Goal: Information Seeking & Learning: Get advice/opinions

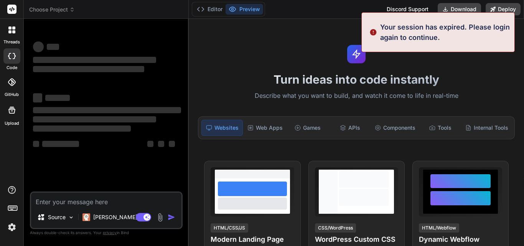
click at [90, 195] on textarea at bounding box center [106, 199] width 150 height 14
click at [239, 53] on div "Turn ideas into code instantly Describe what you want to build, and watch it co…" at bounding box center [356, 132] width 335 height 227
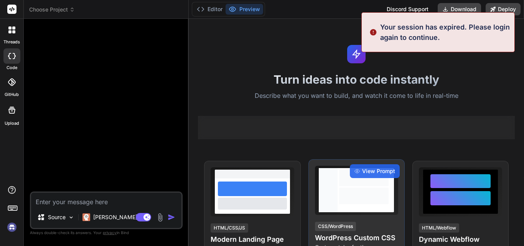
scroll to position [15, 0]
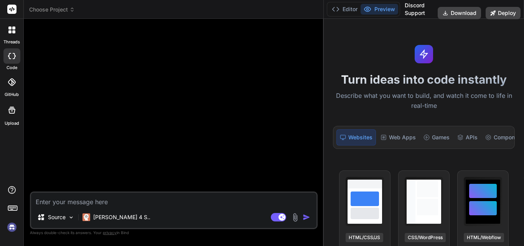
drag, startPoint x: 188, startPoint y: 60, endPoint x: 521, endPoint y: 106, distance: 336.0
click at [521, 106] on div "Choose Project Created with Pixso. Bind AI Web Search Created with Pixso. Code …" at bounding box center [274, 123] width 500 height 246
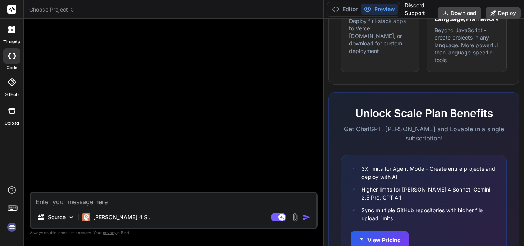
scroll to position [651, 0]
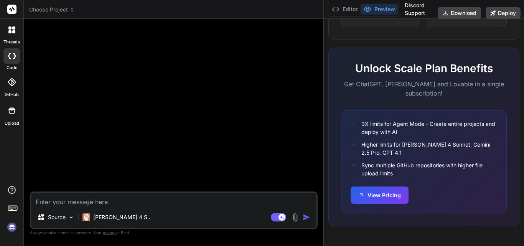
click at [11, 209] on icon at bounding box center [12, 207] width 11 height 11
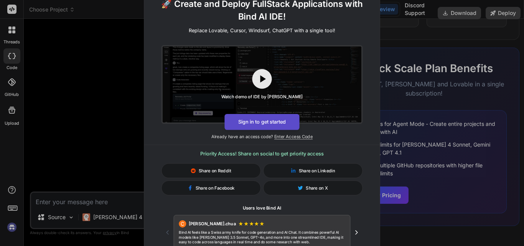
click at [262, 126] on button "Sign in to get started" at bounding box center [261, 122] width 75 height 16
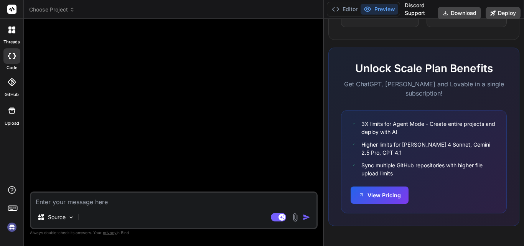
type textarea "x"
click at [135, 204] on textarea at bounding box center [173, 199] width 285 height 14
type textarea "we"
type textarea "x"
type textarea "w"
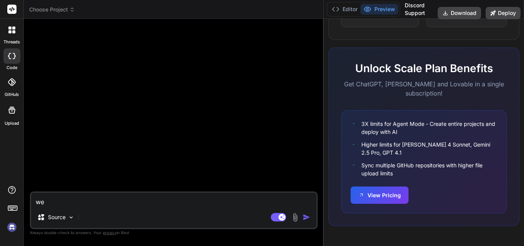
type textarea "x"
paste textarea "[EMAIL_ADDRESS][DOMAIN_NAME]"
type textarea "[EMAIL_ADDRESS][DOMAIN_NAME]"
type textarea "x"
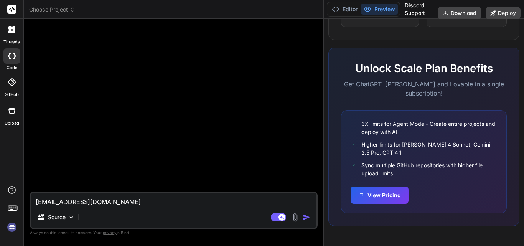
type textarea "[EMAIL_ADDRESS][DOMAIN_NAME]"
type textarea "x"
type textarea "ppp1@yopmail.c"
type textarea "x"
type textarea "ppp1@yopmail."
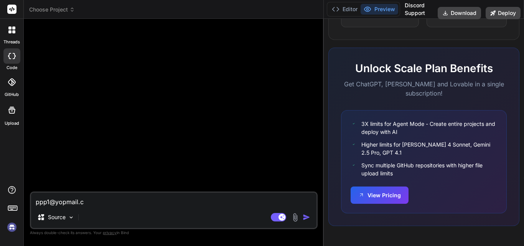
type textarea "x"
type textarea "ppp1@yopmail"
type textarea "x"
type textarea "ppp1@yopmai"
type textarea "x"
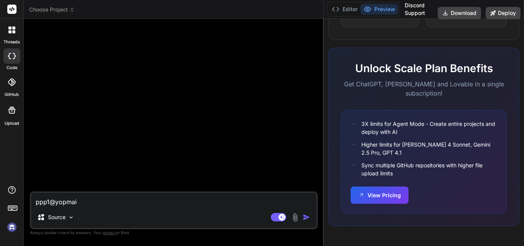
type textarea "ppp1@yopma"
type textarea "x"
type textarea "ppp1@yopm"
type textarea "x"
type textarea "ppp1@yop"
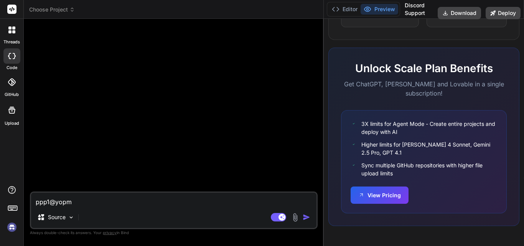
type textarea "x"
type textarea "ppp1@yo"
type textarea "x"
type textarea "ppp1@y"
type textarea "x"
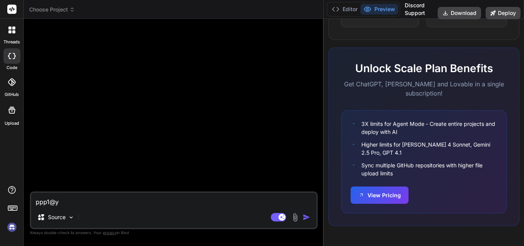
type textarea "ppp1@"
type textarea "x"
type textarea "ppp1"
type textarea "x"
type textarea "ppp"
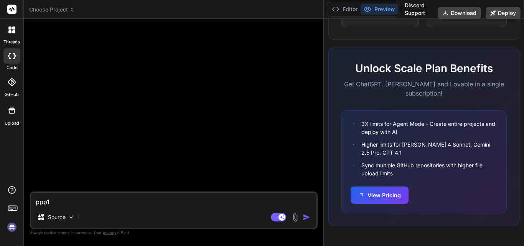
type textarea "x"
type textarea "pp"
type textarea "x"
type textarea "p"
type textarea "x"
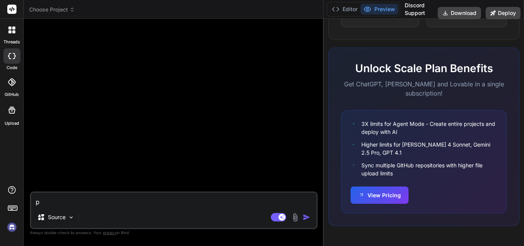
type textarea "x"
paste textarea "provide me the best approach [DOMAIN_NAME] and onnx and tensor .net for creatin…"
type textarea "provide me the best approach [DOMAIN_NAME] and onnx and tensor .net for creatin…"
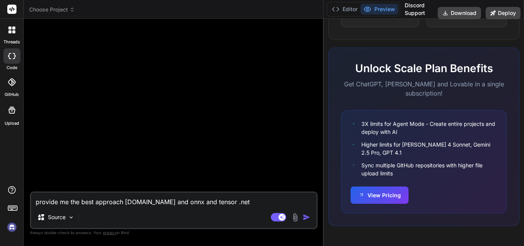
type textarea "x"
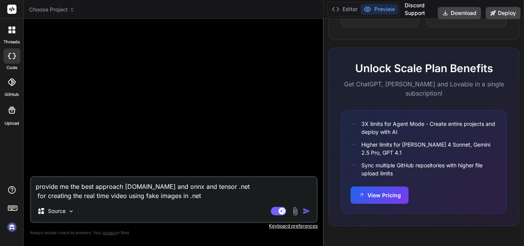
type textarea "provide me the best approach [DOMAIN_NAME] and onnx and tensor .net for creatin…"
click at [304, 213] on img "button" at bounding box center [307, 211] width 8 height 8
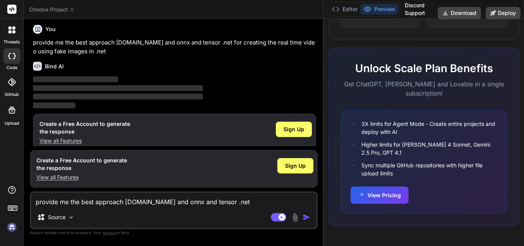
scroll to position [0, 0]
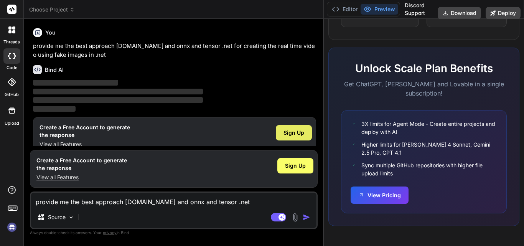
click at [295, 130] on span "Sign Up" at bounding box center [293, 133] width 21 height 8
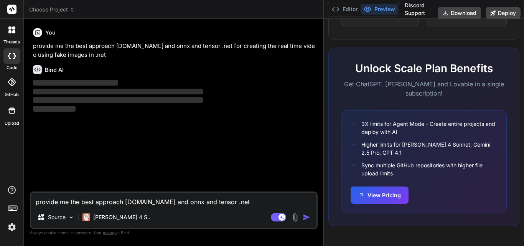
click at [170, 198] on textarea "provide me the best approach [DOMAIN_NAME] and onnx and tensor .net for creatin…" at bounding box center [173, 199] width 285 height 14
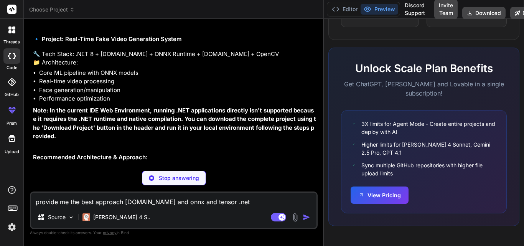
scroll to position [89, 0]
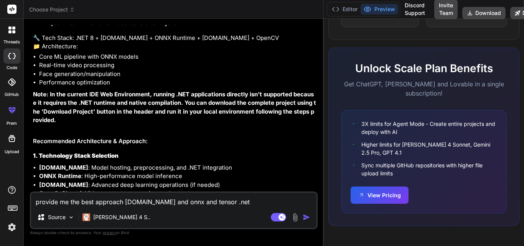
type textarea "x"
drag, startPoint x: 69, startPoint y: 121, endPoint x: 91, endPoint y: 116, distance: 22.5
click at [82, 116] on strong "Note: In the current IDE Web Environment, running .NET applications directly is…" at bounding box center [174, 106] width 283 height 33
click at [110, 120] on strong "Note: In the current IDE Web Environment, running .NET applications directly is…" at bounding box center [174, 106] width 283 height 33
drag, startPoint x: 110, startPoint y: 120, endPoint x: 154, endPoint y: 119, distance: 43.3
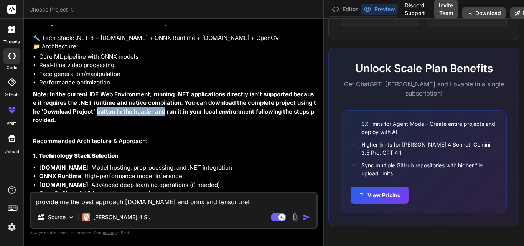
click at [154, 119] on strong "Note: In the current IDE Web Environment, running .NET applications directly is…" at bounding box center [174, 106] width 283 height 33
click at [155, 124] on p "Note: In the current IDE Web Environment, running .NET applications directly is…" at bounding box center [174, 107] width 283 height 35
click at [355, 151] on div "Higher limits for [PERSON_NAME] 4 Sonnet, Gemini 2.5 Pro, GPT 4.1" at bounding box center [423, 148] width 146 height 16
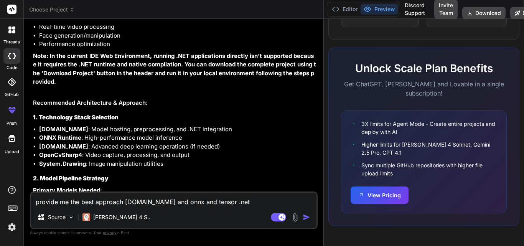
click at [166, 202] on textarea "provide me the best approach [DOMAIN_NAME] and onnx and tensor .net for creatin…" at bounding box center [173, 199] width 285 height 14
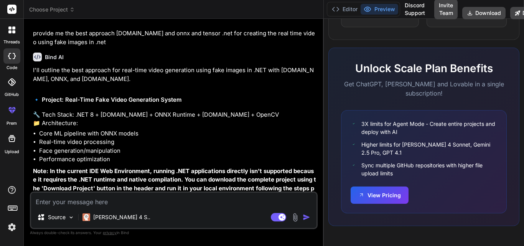
scroll to position [0, 0]
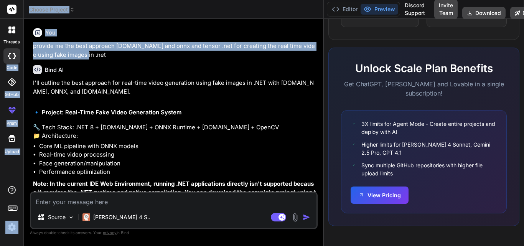
drag, startPoint x: 77, startPoint y: 55, endPoint x: 22, endPoint y: 42, distance: 56.5
click at [22, 42] on div "threads code GitHub prem Upload Choose Project Created with Pixso. Bind AI Web …" at bounding box center [262, 123] width 524 height 246
click at [89, 54] on p "provide me the best approach [DOMAIN_NAME] and onnx and tensor .net for creatin…" at bounding box center [174, 50] width 283 height 17
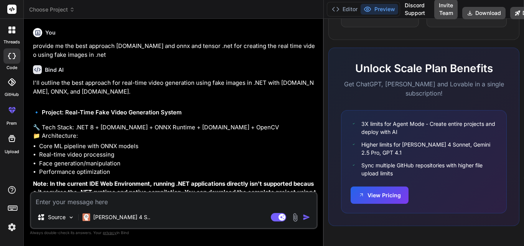
click at [46, 192] on textarea at bounding box center [173, 199] width 285 height 14
type textarea "e"
type textarea "x"
type textarea "w"
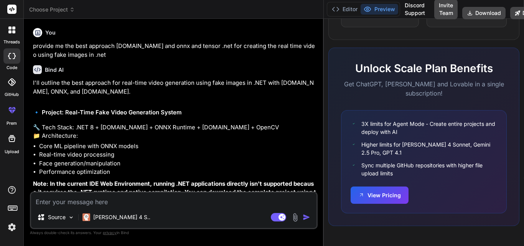
type textarea "x"
type textarea "wh"
type textarea "x"
type textarea "whio"
type textarea "x"
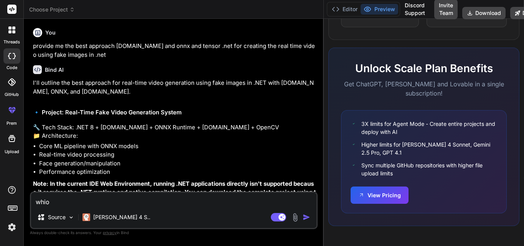
type textarea "whioc"
type textarea "x"
type textarea "whioch"
type textarea "x"
type textarea "whioch"
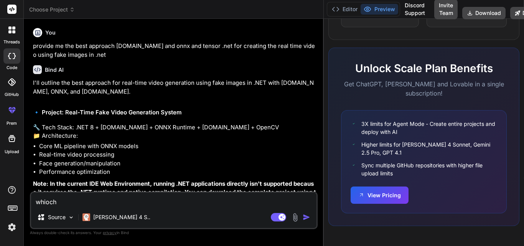
type textarea "x"
type textarea "whioch"
type textarea "x"
type textarea "whioc"
type textarea "x"
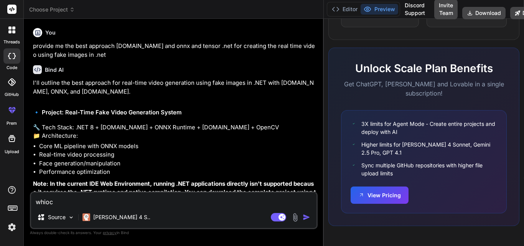
type textarea "whio"
type textarea "x"
type textarea "whi"
type textarea "x"
type textarea "wh"
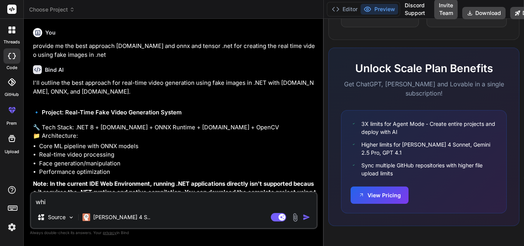
type textarea "x"
type textarea "whi"
type textarea "x"
type textarea "whic"
type textarea "x"
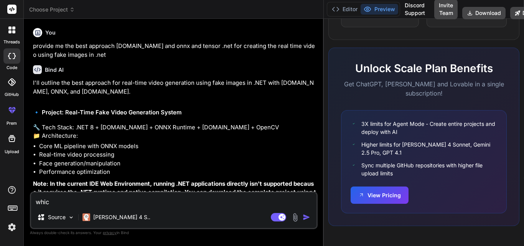
type textarea "which"
type textarea "x"
type textarea "which"
type textarea "x"
type textarea "which o"
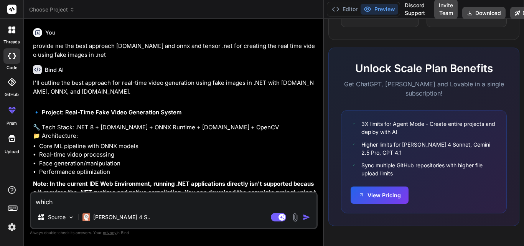
type textarea "x"
type textarea "which on"
type textarea "x"
type textarea "which one"
type textarea "x"
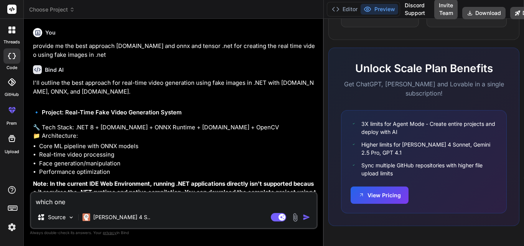
type textarea "which one"
type textarea "x"
type textarea "which one i"
type textarea "x"
type textarea "which one is"
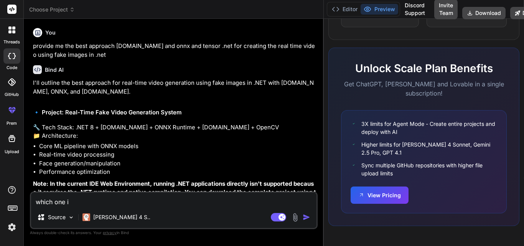
type textarea "x"
type textarea "which one is"
type textarea "x"
type textarea "which one is t"
type textarea "x"
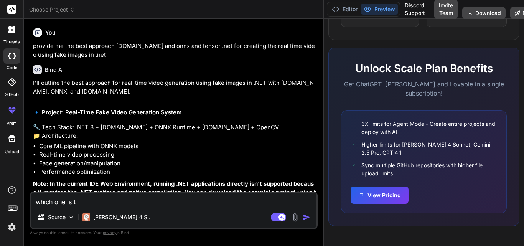
type textarea "which one is th"
type textarea "x"
type textarea "which one is the"
type textarea "x"
type textarea "which one is the"
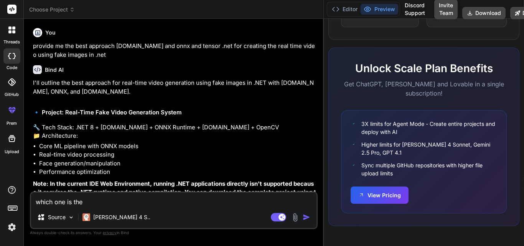
type textarea "x"
type textarea "which one is the b"
type textarea "x"
type textarea "which one is the be"
type textarea "x"
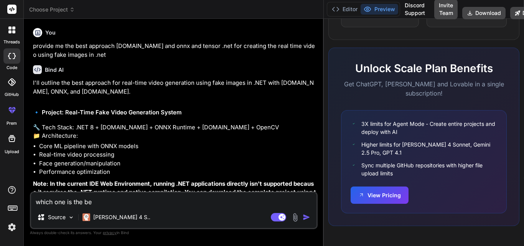
type textarea "which one is the bee"
type textarea "x"
type textarea "which one is the bees"
type textarea "x"
type textarea "which one is the beest"
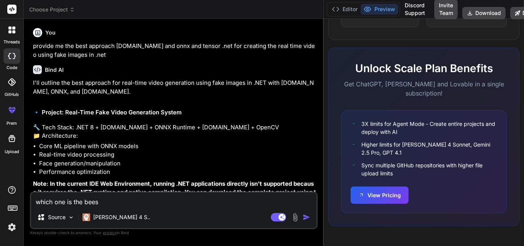
type textarea "x"
type textarea "which one is the bees"
type textarea "x"
type textarea "which one is the bee"
type textarea "x"
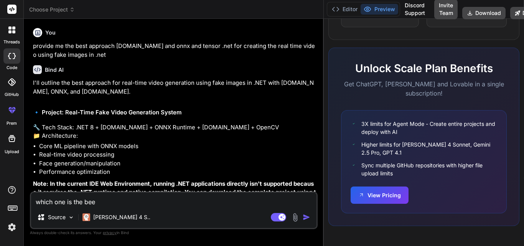
type textarea "which one is the be"
type textarea "x"
type textarea "which one is the bee"
type textarea "x"
type textarea "which one is the bees"
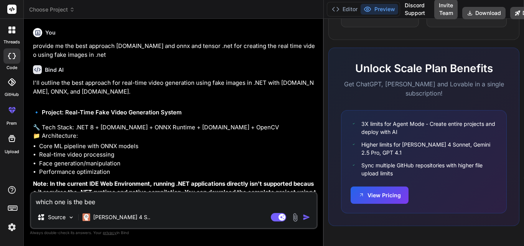
type textarea "x"
type textarea "which one is the bee"
type textarea "x"
type textarea "which one is the be"
type textarea "x"
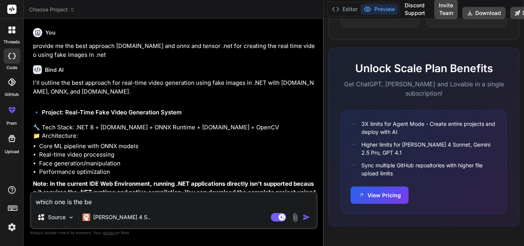
type textarea "which one is the bes"
type textarea "x"
type textarea "which one is the best"
type textarea "x"
type textarea "which one is the best"
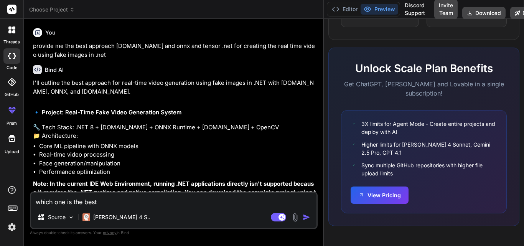
type textarea "x"
type textarea "which one is the best a"
type textarea "x"
type textarea "which one is the best ap"
type textarea "x"
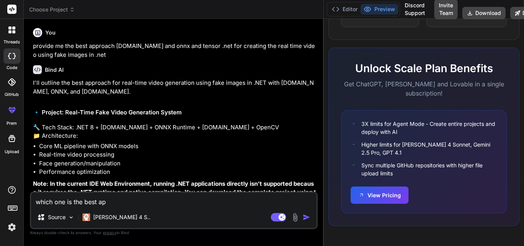
type textarea "which one is the best app"
type textarea "x"
type textarea "which one is the best appr"
type textarea "x"
type textarea "which one is the best appro"
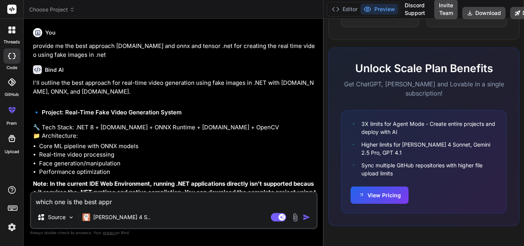
type textarea "x"
type textarea "which one is the best approc"
type textarea "x"
type textarea "which one is the best approch"
type textarea "x"
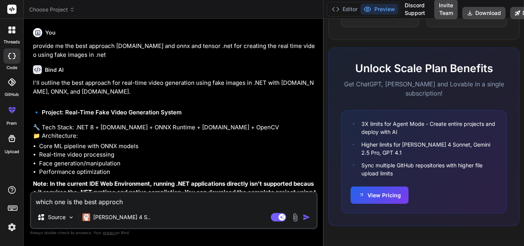
type textarea "which one is the best approch"
type textarea "x"
click at [285, 201] on textarea "which one is the best approch" at bounding box center [173, 199] width 285 height 14
type textarea "which one is the best approch"
type textarea "x"
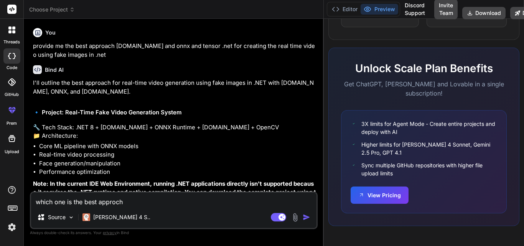
type textarea "which one is the best approch"
type textarea "x"
type textarea "which one is the best approch t"
type textarea "x"
type textarea "which one is the best approch te"
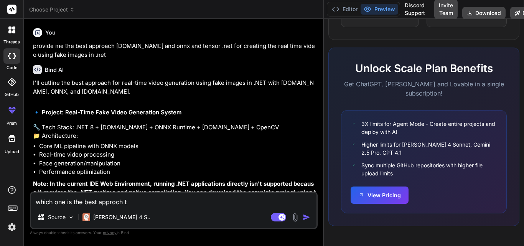
type textarea "x"
type textarea "which one is the best approch ten"
type textarea "x"
type textarea "which one is the best approch tens"
type textarea "x"
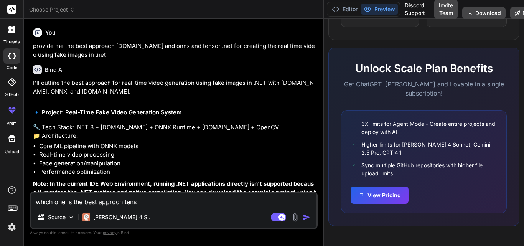
type textarea "which one is the best approch tenso"
type textarea "x"
type textarea "which one is the best approch tensor"
type textarea "x"
type textarea "which one is the best approch tensor."
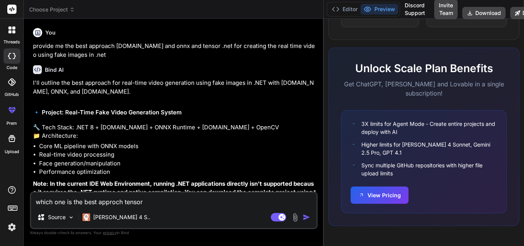
type textarea "x"
type textarea "which one is the best approch tensor.n"
type textarea "x"
type textarea "which one is the best approch [DOMAIN_NAME]"
type textarea "x"
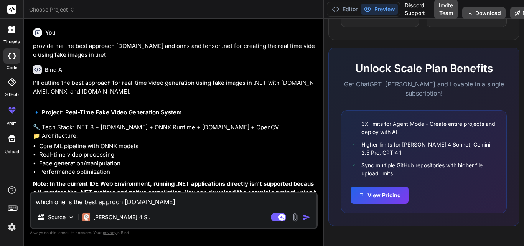
type textarea "which one is the best approch [DOMAIN_NAME]"
type textarea "x"
type textarea "which one is the best approch [DOMAIN_NAME]"
type textarea "x"
type textarea "which one is the best approch [DOMAIN_NAME] o"
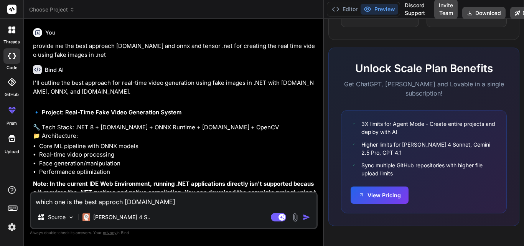
type textarea "x"
type textarea "which one is the best approch [DOMAIN_NAME] or"
type textarea "x"
type textarea "which one is the best approch [DOMAIN_NAME] or"
type textarea "x"
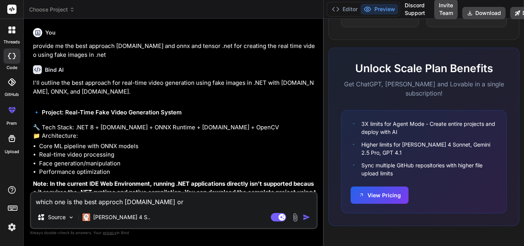
paste textarea "[DOMAIN_NAME] and onnx"
type textarea "which one is the best approch [DOMAIN_NAME] or [DOMAIN_NAME] and onnx"
type textarea "x"
type textarea "which one is the best approch [DOMAIN_NAME] or [DOMAIN_NAME] and onnx"
type textarea "x"
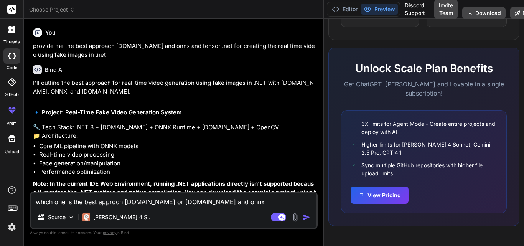
type textarea "which one is the best approch [DOMAIN_NAME] or [DOMAIN_NAME] and onnx f"
type textarea "x"
type textarea "which one is the best approch [DOMAIN_NAME] or [DOMAIN_NAME] and onnx fo"
type textarea "x"
type textarea "which one is the best approch [DOMAIN_NAME] or [DOMAIN_NAME] and onnx for"
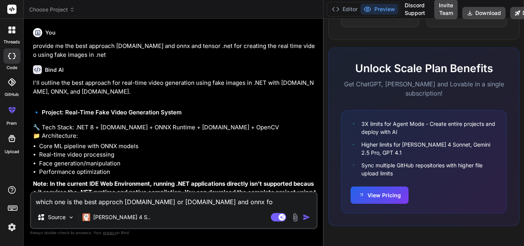
type textarea "x"
type textarea "which one is the best approch [DOMAIN_NAME] or [DOMAIN_NAME] and onnx for"
type textarea "x"
type textarea "which one is the best approch [DOMAIN_NAME] or [DOMAIN_NAME] and onnx for c"
type textarea "x"
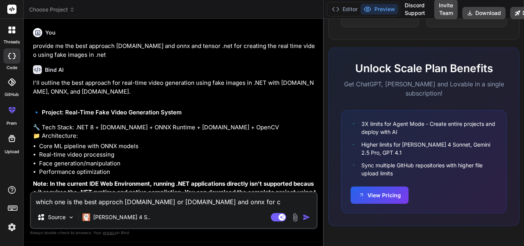
type textarea "which one is the best approch [DOMAIN_NAME] or [DOMAIN_NAME] and onnx for cr"
type textarea "x"
type textarea "which one is the best approch [DOMAIN_NAME] or [DOMAIN_NAME] and onnx for cra"
type textarea "x"
type textarea "which one is the best approch [DOMAIN_NAME] or [DOMAIN_NAME] and onnx for crae"
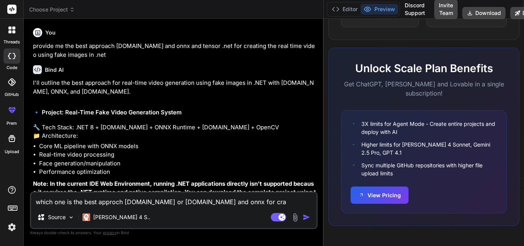
type textarea "x"
type textarea "which one is the best approch [DOMAIN_NAME] or [DOMAIN_NAME] and onnx for craet"
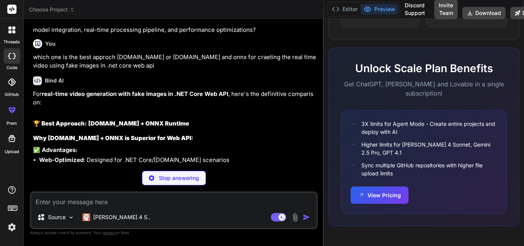
scroll to position [485, 0]
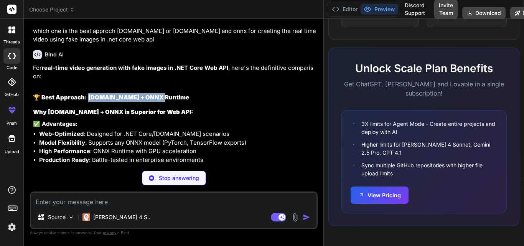
drag, startPoint x: 87, startPoint y: 111, endPoint x: 160, endPoint y: 111, distance: 72.5
click at [160, 101] on strong "🏆 Best Approach: [DOMAIN_NAME] + ONNX Runtime" at bounding box center [111, 97] width 156 height 7
click at [169, 102] on h2 "🏆 Best Approach: [DOMAIN_NAME] + ONNX Runtime" at bounding box center [174, 97] width 283 height 9
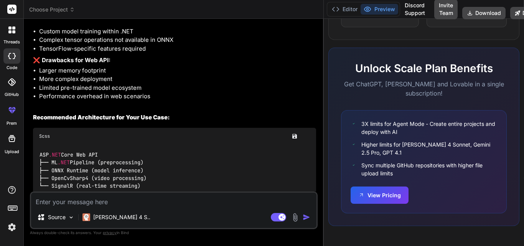
scroll to position [753, 0]
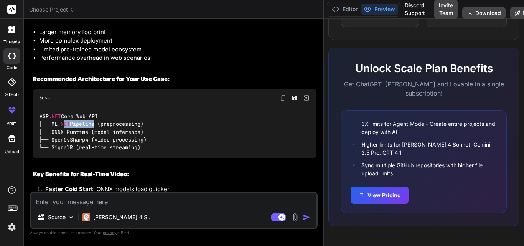
drag, startPoint x: 64, startPoint y: 141, endPoint x: 105, endPoint y: 140, distance: 41.8
click at [96, 140] on code "ASP .NET Core Web API ├── ML .NET Pipeline (preprocessing) ├── ONNX Runtime (mo…" at bounding box center [92, 131] width 107 height 39
drag, startPoint x: 106, startPoint y: 140, endPoint x: 125, endPoint y: 147, distance: 20.5
click at [127, 141] on code "ASP .NET Core Web API ├── ML .NET Pipeline (preprocessing) ├── ONNX Runtime (mo…" at bounding box center [92, 131] width 107 height 39
click at [125, 148] on code "ASP .NET Core Web API ├── ML .NET Pipeline (preprocessing) ├── ONNX Runtime (mo…" at bounding box center [92, 131] width 107 height 39
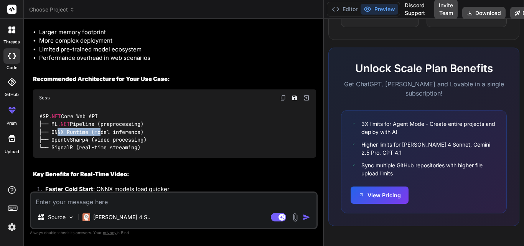
drag, startPoint x: 54, startPoint y: 148, endPoint x: 97, endPoint y: 148, distance: 43.3
click at [97, 148] on code "ASP .NET Core Web API ├── ML .NET Pipeline (preprocessing) ├── ONNX Runtime (mo…" at bounding box center [92, 131] width 107 height 39
click at [103, 150] on code "ASP .NET Core Web API ├── ML .NET Pipeline (preprocessing) ├── ONNX Runtime (mo…" at bounding box center [92, 131] width 107 height 39
drag, startPoint x: 147, startPoint y: 164, endPoint x: 40, endPoint y: 131, distance: 112.0
click at [40, 131] on div "ASP .NET Core Web API ├── ML .NET Pipeline (preprocessing) ├── ONNX Runtime (mo…" at bounding box center [174, 131] width 283 height 51
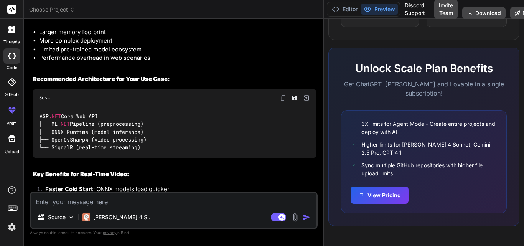
copy code "ASP .NET Core Web API ├── ML .NET Pipeline (preprocessing) ├── ONNX Runtime (mo…"
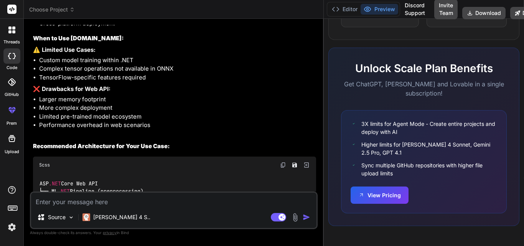
scroll to position [840, 0]
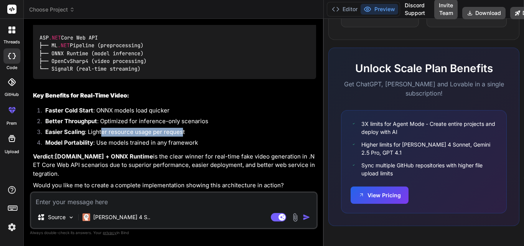
drag, startPoint x: 101, startPoint y: 140, endPoint x: 182, endPoint y: 140, distance: 81.3
click at [182, 138] on li "Easier Scaling : Lighter resource usage per request" at bounding box center [177, 133] width 277 height 11
click at [187, 138] on li "Easier Scaling : Lighter resource usage per request" at bounding box center [177, 133] width 277 height 11
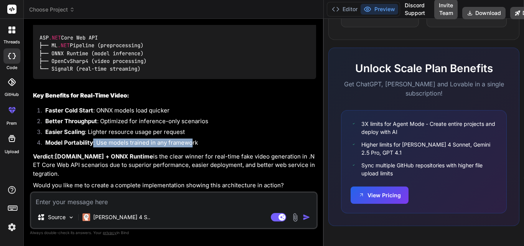
drag, startPoint x: 93, startPoint y: 154, endPoint x: 203, endPoint y: 156, distance: 110.5
click at [195, 149] on li "Model Portability : Use models trained in any framework" at bounding box center [177, 143] width 277 height 11
click at [205, 149] on li "Model Portability : Use models trained in any framework" at bounding box center [177, 143] width 277 height 11
click at [79, 199] on textarea at bounding box center [173, 199] width 285 height 14
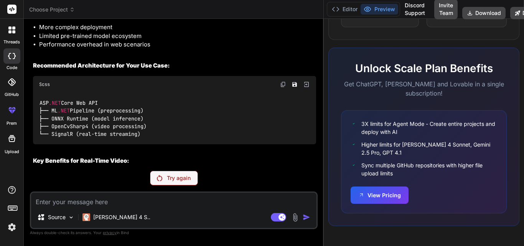
scroll to position [892, 0]
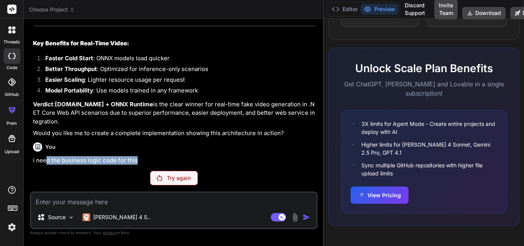
drag, startPoint x: 62, startPoint y: 162, endPoint x: 151, endPoint y: 160, distance: 89.0
click at [144, 162] on p "i need the business logic code for this" at bounding box center [174, 160] width 283 height 9
click at [151, 160] on p "i need the business logic code for this" at bounding box center [174, 160] width 283 height 9
click at [167, 175] on p "Try again" at bounding box center [179, 178] width 24 height 8
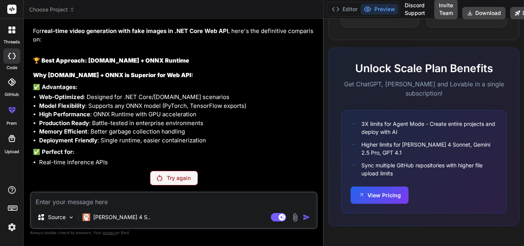
scroll to position [521, 0]
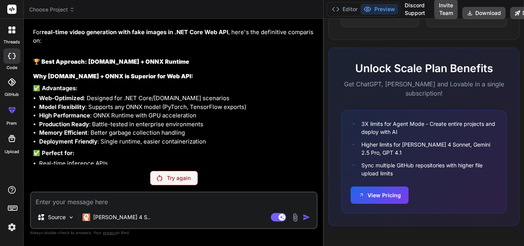
click at [179, 184] on div "Try again" at bounding box center [174, 178] width 48 height 15
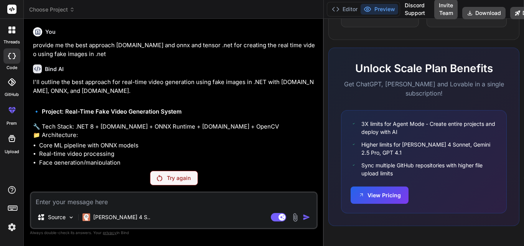
scroll to position [0, 0]
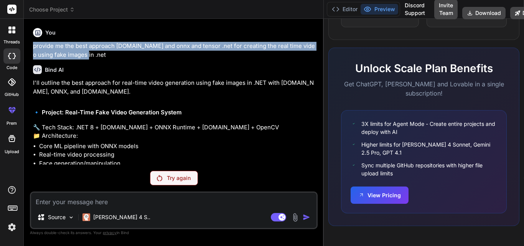
drag, startPoint x: 31, startPoint y: 46, endPoint x: 86, endPoint y: 58, distance: 56.6
click at [86, 58] on div "You provide me the best approach [DOMAIN_NAME] and onnx and tensor .net for cre…" at bounding box center [174, 135] width 288 height 220
copy p "provide me the best approach [DOMAIN_NAME] and onnx and tensor .net for creatin…"
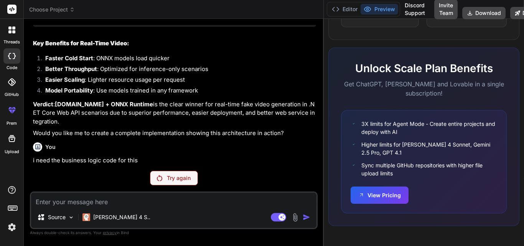
scroll to position [892, 0]
click at [163, 179] on div "Try again" at bounding box center [174, 178] width 48 height 15
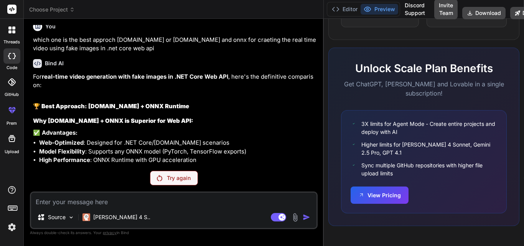
scroll to position [460, 0]
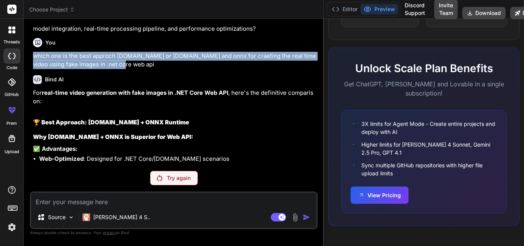
drag, startPoint x: 120, startPoint y: 84, endPoint x: 35, endPoint y: 74, distance: 86.1
click at [35, 69] on p "which one is the best approch [DOMAIN_NAME] or [DOMAIN_NAME] and onnx for craet…" at bounding box center [174, 60] width 283 height 17
copy p "which one is the best approch [DOMAIN_NAME] or [DOMAIN_NAME] and onnx for craet…"
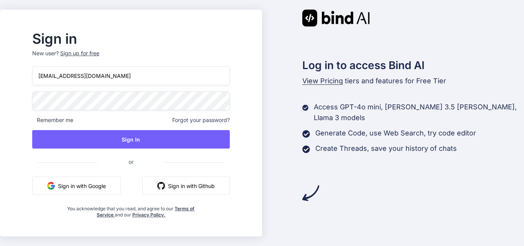
drag, startPoint x: 61, startPoint y: 77, endPoint x: 77, endPoint y: 86, distance: 19.0
click at [61, 77] on input "ppp@yopmail.com" at bounding box center [130, 75] width 197 height 19
type input "[EMAIL_ADDRESS][DOMAIN_NAME]"
click at [22, 100] on div "Sign in New user? Sign up for free ppp1@yopmail.com Remember me Forgot your pas…" at bounding box center [262, 123] width 524 height 246
drag, startPoint x: 124, startPoint y: 77, endPoint x: 7, endPoint y: 69, distance: 116.8
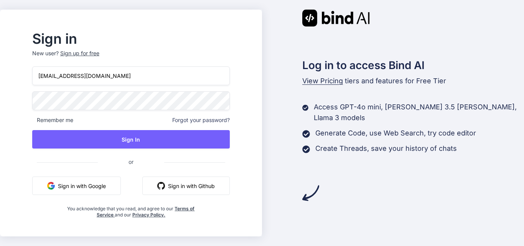
click at [13, 69] on div "Sign in New user? Sign up for free ppp1@yopmail.com Remember me Forgot your pas…" at bounding box center [262, 123] width 524 height 246
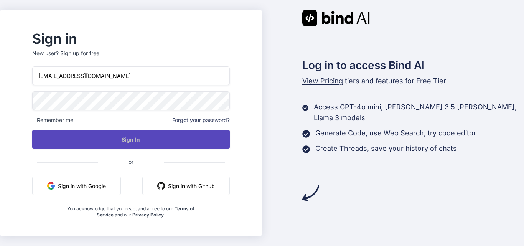
click at [74, 131] on button "Sign In" at bounding box center [130, 139] width 197 height 18
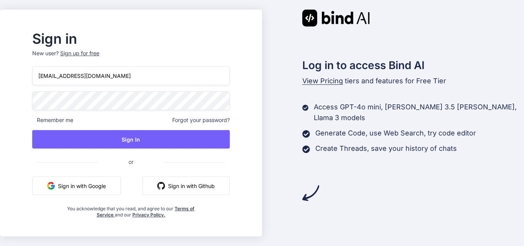
click at [90, 53] on div "Sign up for free" at bounding box center [79, 53] width 39 height 8
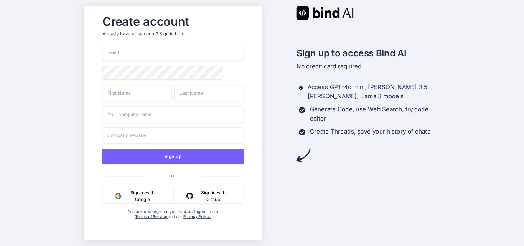
click at [141, 51] on input "email" at bounding box center [172, 53] width 141 height 16
paste input "[EMAIL_ADDRESS][DOMAIN_NAME]"
type input "[EMAIL_ADDRESS][DOMAIN_NAME]"
click at [73, 73] on div "Create account Already have an account? Sign in here ppp1@yopmail.com Sign up o…" at bounding box center [262, 123] width 524 height 246
click at [109, 94] on input "text" at bounding box center [136, 93] width 69 height 16
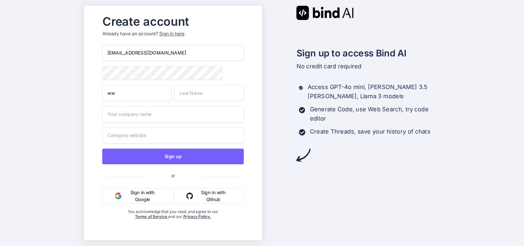
type input "ww"
click at [113, 113] on input "text" at bounding box center [172, 114] width 141 height 16
type input "ww"
click at [187, 100] on input "text" at bounding box center [208, 93] width 69 height 16
type input "ww"
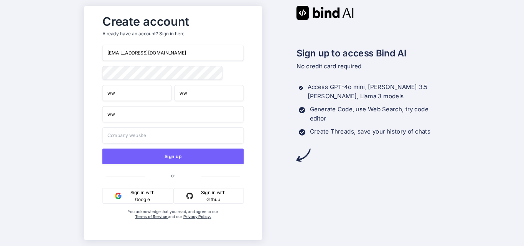
click at [165, 134] on input "text" at bounding box center [172, 135] width 141 height 16
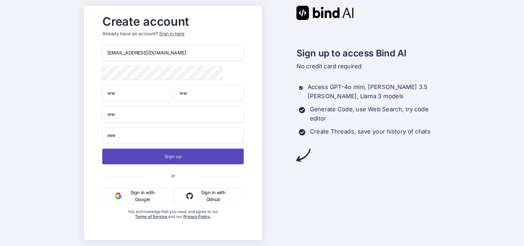
type input "eee"
click at [158, 155] on button "Sign up" at bounding box center [172, 156] width 141 height 16
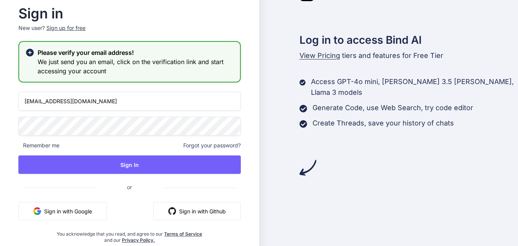
click at [35, 102] on input "ppp@yopmail.com" at bounding box center [129, 101] width 222 height 19
type input "[EMAIL_ADDRESS][DOMAIN_NAME]"
click at [0, 127] on div "Sign in New user? Sign up for free Please verify your email address! We just se…" at bounding box center [129, 122] width 259 height 277
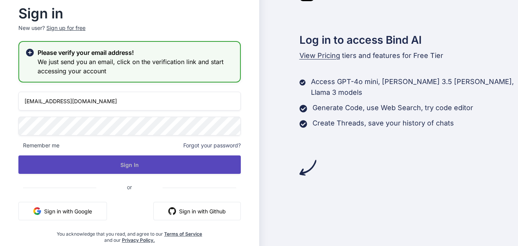
click at [47, 164] on button "Sign In" at bounding box center [129, 164] width 222 height 18
click at [115, 168] on button "Sign In" at bounding box center [129, 164] width 222 height 18
type input "[EMAIL_ADDRESS][DOMAIN_NAME]"
click at [126, 171] on button "Sign In" at bounding box center [129, 164] width 222 height 18
click at [126, 169] on button "Sign In" at bounding box center [129, 164] width 222 height 18
